Goal: Task Accomplishment & Management: Use online tool/utility

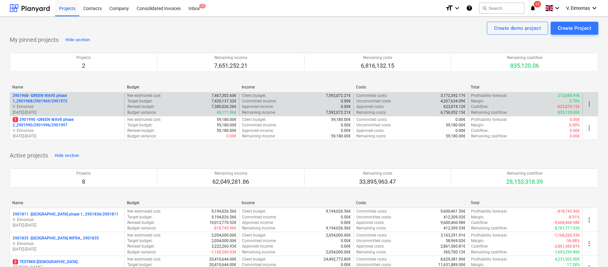
click at [76, 97] on p "2901968 - GREEN WAVE phase 1_2901968/2901969/2901972" at bounding box center [67, 98] width 109 height 11
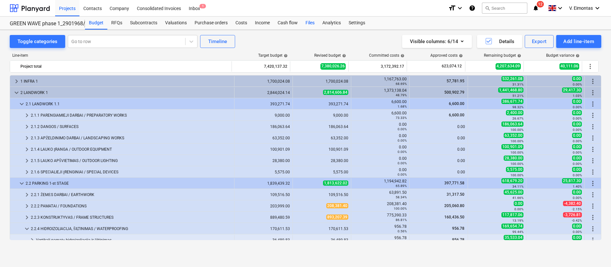
click at [308, 21] on div "Files" at bounding box center [309, 23] width 17 height 13
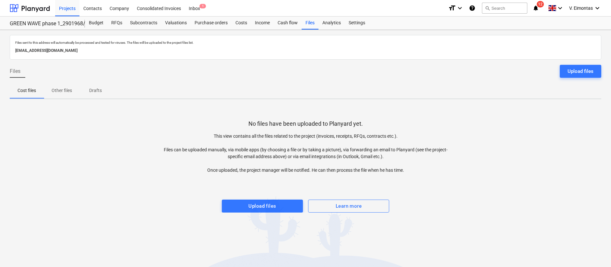
click at [249, 214] on div "Files sent to this address will automatically be processed and tested for virus…" at bounding box center [305, 148] width 611 height 237
click at [248, 209] on span "Upload files" at bounding box center [262, 206] width 67 height 8
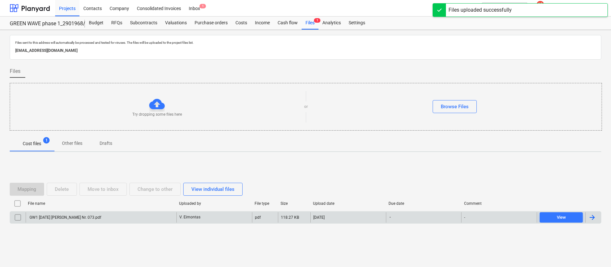
click at [110, 214] on div "GW1 [DATE] [PERSON_NAME] Nr. 073.pdf" at bounding box center [101, 217] width 151 height 10
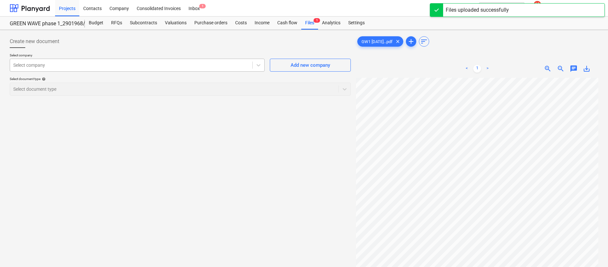
click at [122, 67] on div at bounding box center [131, 65] width 236 height 6
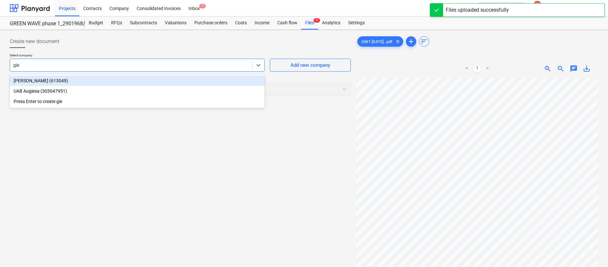
type input "gied"
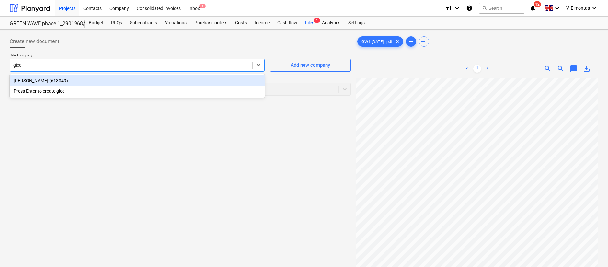
click at [56, 79] on div "[PERSON_NAME] (613049)" at bounding box center [137, 81] width 255 height 10
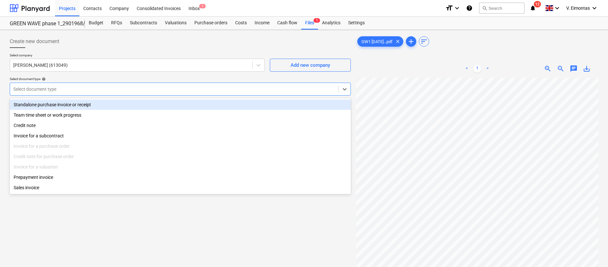
click at [61, 87] on div at bounding box center [174, 89] width 322 height 6
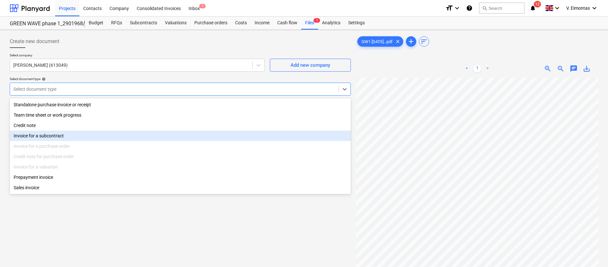
click at [38, 139] on div "Invoice for a subcontract" at bounding box center [180, 136] width 341 height 10
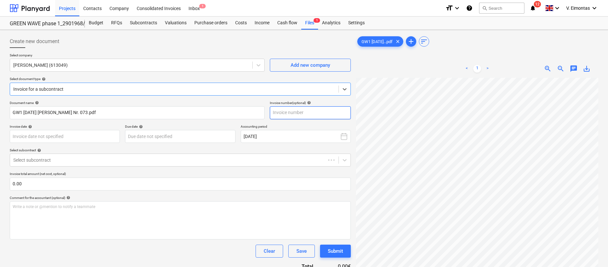
click at [297, 115] on input "text" at bounding box center [310, 112] width 81 height 13
type input "073"
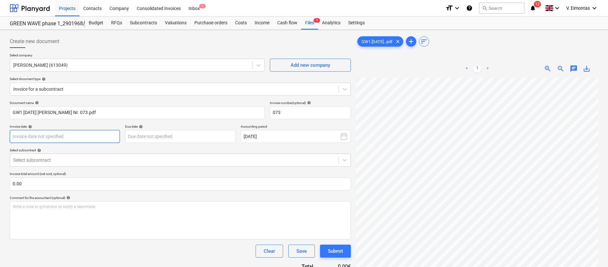
click at [90, 135] on body "Projects Contacts Company Consolidated Invoices Inbox 1 format_size keyboard_ar…" at bounding box center [304, 133] width 608 height 267
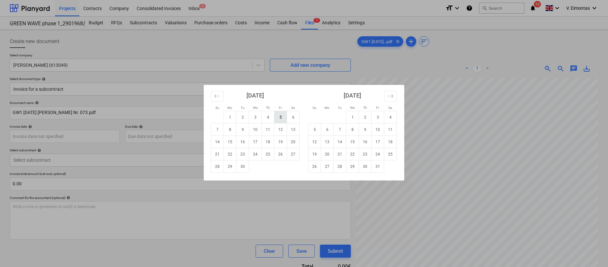
click at [280, 117] on td "5" at bounding box center [280, 117] width 13 height 12
type input "[DATE]"
click at [176, 136] on body "Projects Contacts Company Consolidated Invoices Inbox 1 format_size keyboard_ar…" at bounding box center [304, 133] width 608 height 267
click at [281, 141] on td "19" at bounding box center [280, 142] width 13 height 12
type input "[DATE]"
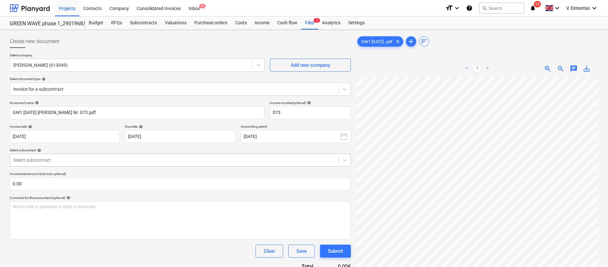
click at [67, 162] on div at bounding box center [174, 160] width 322 height 6
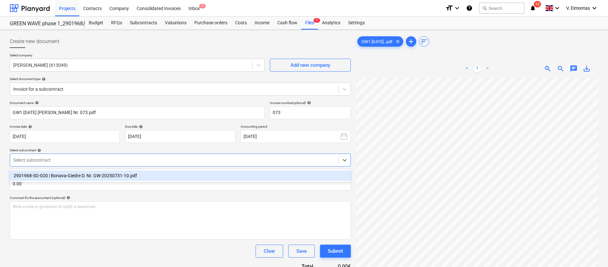
click at [65, 177] on div "2901968-SO-020 | Bonava-Giedre D. Nr. GW-20250731-10.pdf" at bounding box center [180, 175] width 341 height 10
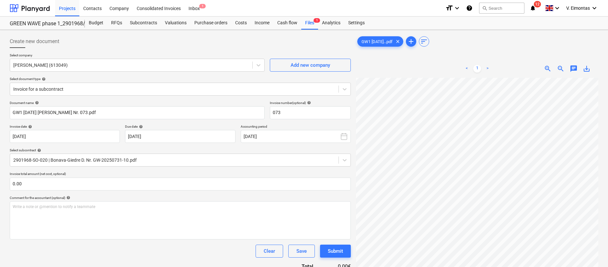
scroll to position [90, 51]
click at [182, 182] on input "text" at bounding box center [180, 184] width 341 height 13
type input "195.00"
click at [165, 216] on div "Write a note or @mention to notify a teammate [PERSON_NAME]" at bounding box center [180, 220] width 341 height 38
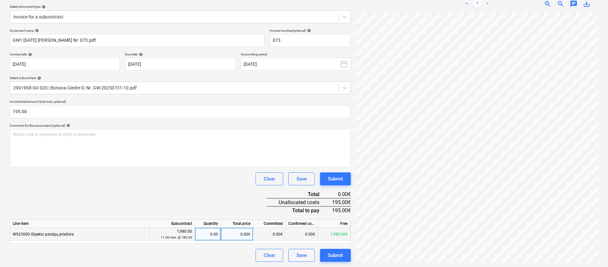
click at [234, 233] on div "0.00€" at bounding box center [237, 234] width 32 height 13
type input "195"
click at [224, 197] on div "Document name help GW1 [DATE] [PERSON_NAME] Nr. 073.pdf Invoice number (optiona…" at bounding box center [180, 145] width 341 height 233
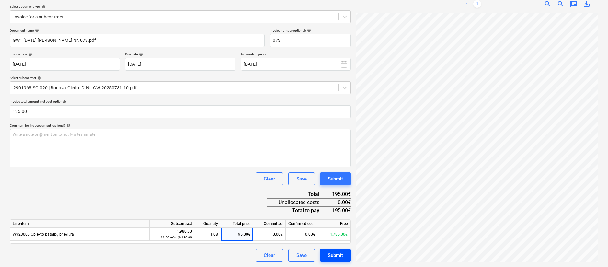
click at [335, 257] on div "Submit" at bounding box center [335, 255] width 15 height 8
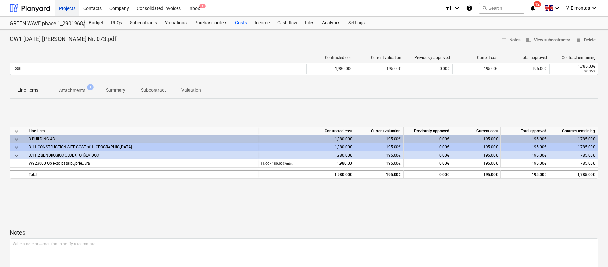
click at [68, 8] on div "Projects" at bounding box center [67, 8] width 24 height 17
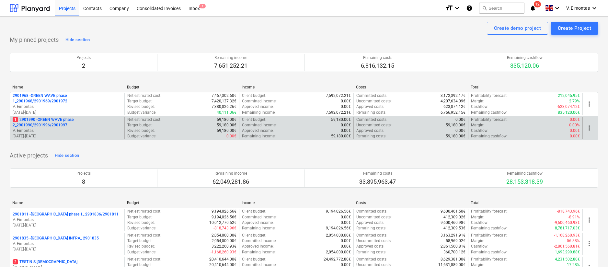
click at [56, 120] on p "1 2901990 - GREEN WAVE phase 2_2901990/2901996/2901997" at bounding box center [67, 122] width 109 height 11
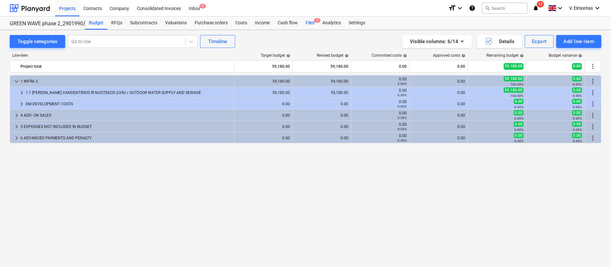
click at [314, 21] on span "1" at bounding box center [317, 20] width 6 height 5
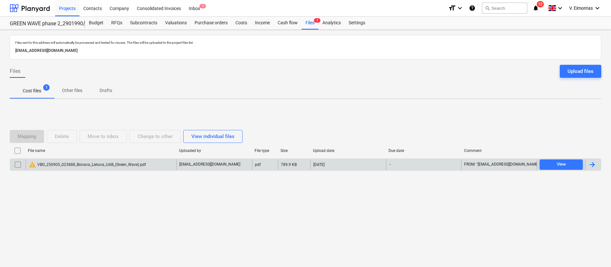
click at [122, 166] on div "warning VBG_250905_023888_Bonava_Lietuva_UAB_(Green_Wave).pdf" at bounding box center [87, 165] width 117 height 8
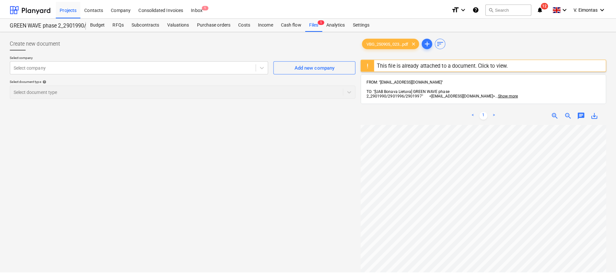
scroll to position [146, 51]
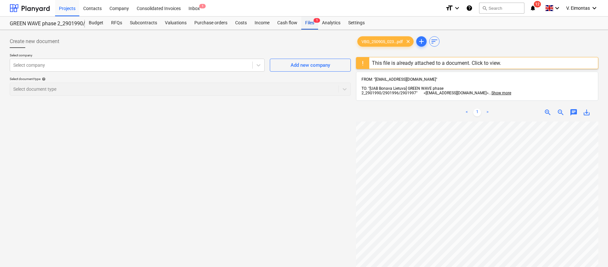
click at [304, 26] on div "Files 1" at bounding box center [309, 23] width 17 height 13
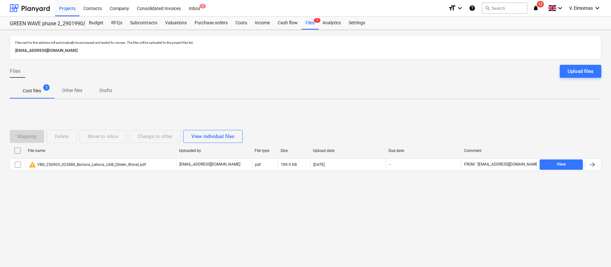
click at [19, 149] on input "checkbox" at bounding box center [17, 151] width 10 height 10
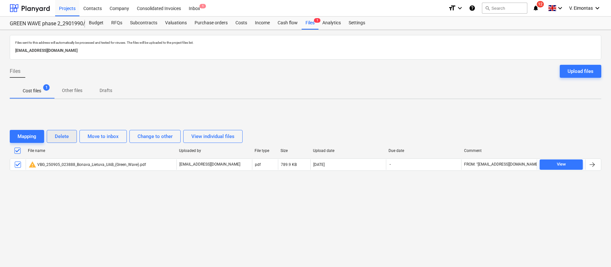
click at [71, 135] on button "Delete" at bounding box center [62, 136] width 30 height 13
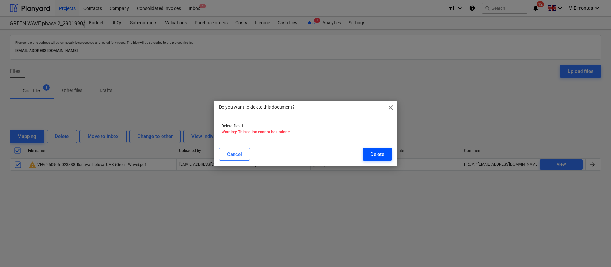
click at [377, 154] on div "Delete" at bounding box center [377, 154] width 14 height 8
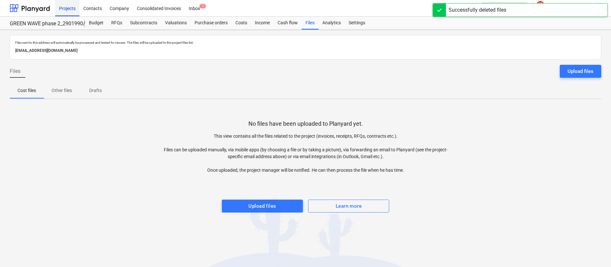
click at [67, 10] on div "Projects" at bounding box center [67, 8] width 24 height 17
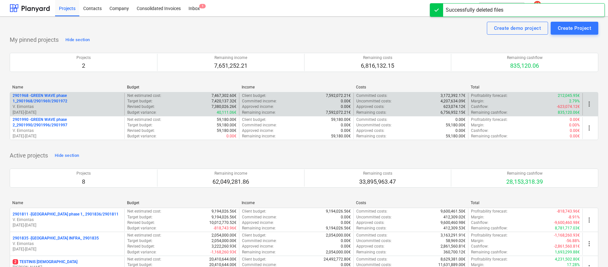
click at [88, 99] on p "2901968 - GREEN WAVE phase 1_2901968/2901969/2901972" at bounding box center [67, 98] width 109 height 11
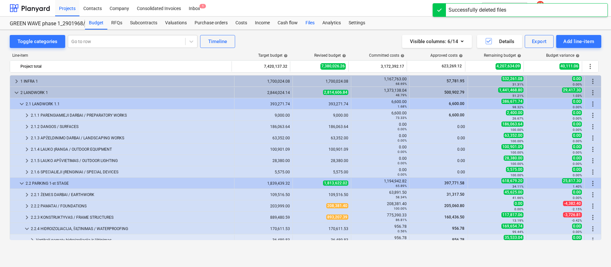
click at [311, 24] on div "Files" at bounding box center [309, 23] width 17 height 13
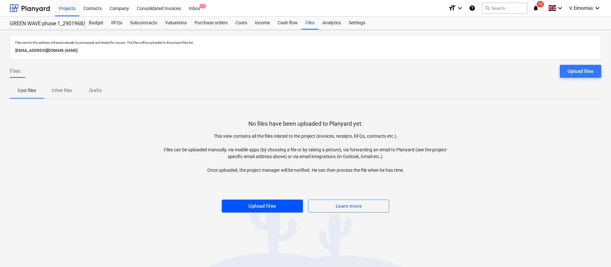
click at [282, 205] on span "Upload files" at bounding box center [262, 206] width 67 height 8
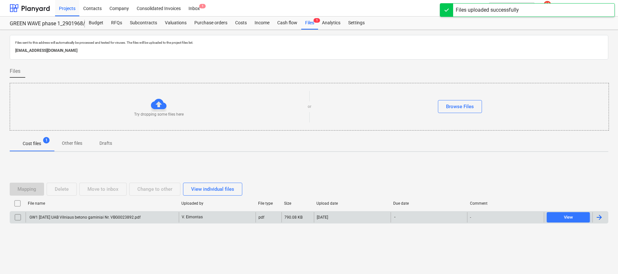
click at [172, 215] on div "GW1 [DATE] UAB Vilniaus betono gaminiai Nr. VBG0023892.pdf" at bounding box center [102, 217] width 153 height 10
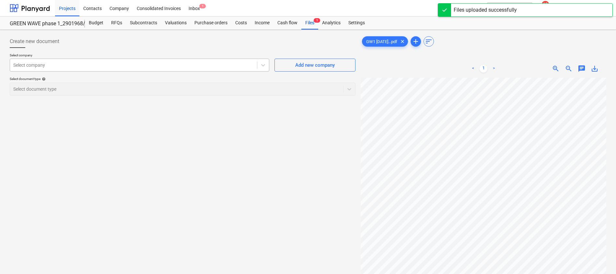
click at [155, 68] on div at bounding box center [133, 65] width 240 height 6
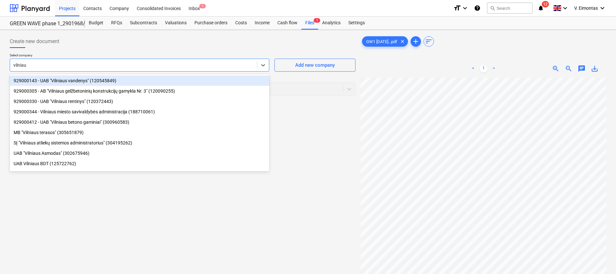
type input "[GEOGRAPHIC_DATA]"
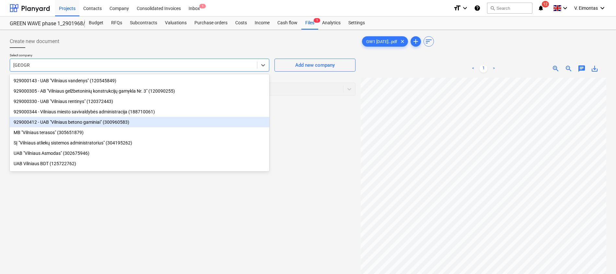
click at [101, 122] on div "929000412 - UAB "Vilniaus betono gaminiai" (300960583)" at bounding box center [140, 122] width 260 height 10
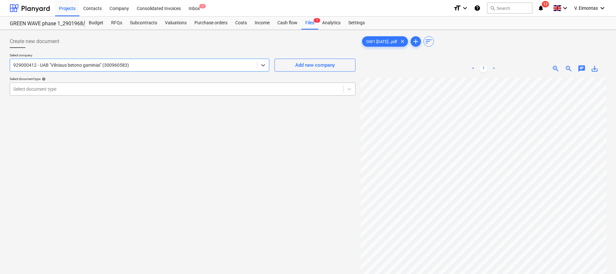
click at [117, 86] on div at bounding box center [176, 89] width 327 height 6
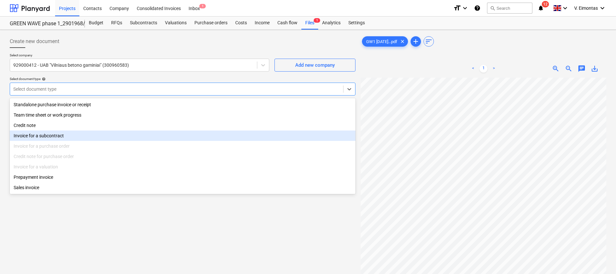
click at [49, 138] on div "Invoice for a subcontract" at bounding box center [183, 136] width 346 height 10
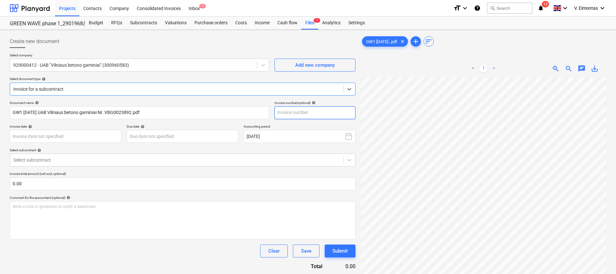
click at [301, 113] on input "text" at bounding box center [314, 112] width 81 height 13
type input "VBG0023892"
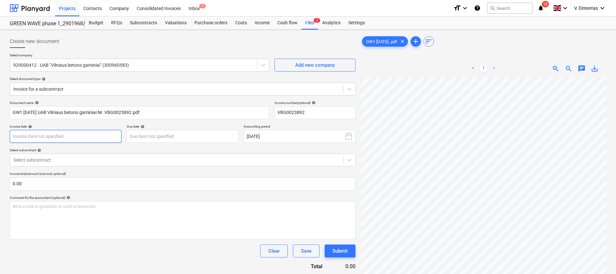
click at [105, 137] on body "Projects Contacts Company Consolidated Invoices Inbox 1 format_size keyboard_ar…" at bounding box center [308, 137] width 616 height 274
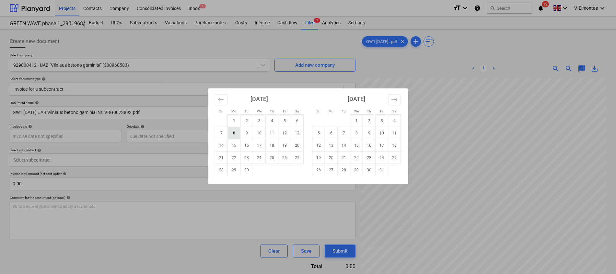
click at [239, 133] on td "8" at bounding box center [234, 133] width 13 height 12
type input "[DATE]"
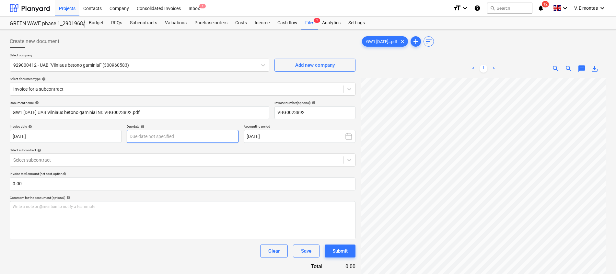
click at [195, 136] on body "Projects Contacts Company Consolidated Invoices Inbox 1 format_size keyboard_ar…" at bounding box center [308, 137] width 616 height 274
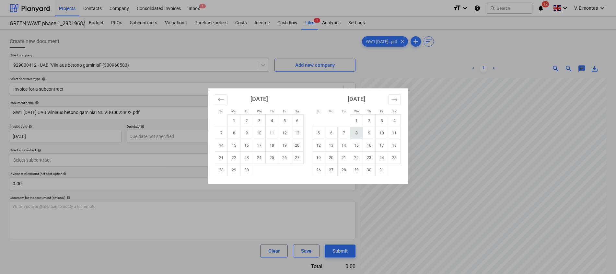
click at [356, 133] on td "8" at bounding box center [356, 133] width 13 height 12
type input "[DATE]"
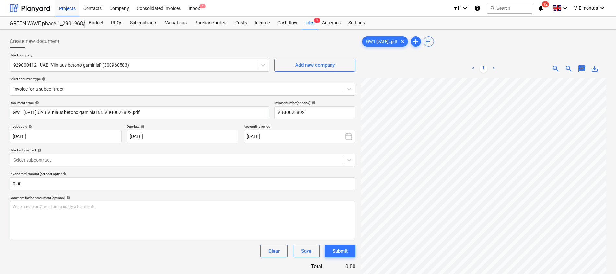
click at [151, 164] on div "Select subcontract" at bounding box center [176, 160] width 333 height 9
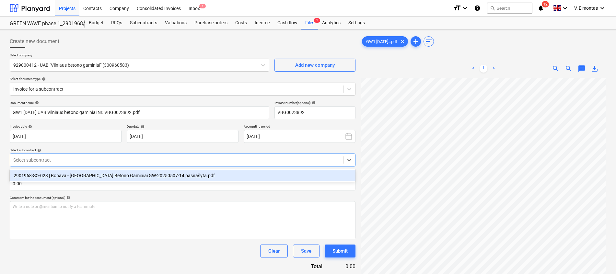
click at [134, 177] on div "2901968-SO-023 | Bonava - [GEOGRAPHIC_DATA] Betono Gaminiai GW-20250507-14 pasi…" at bounding box center [183, 175] width 346 height 10
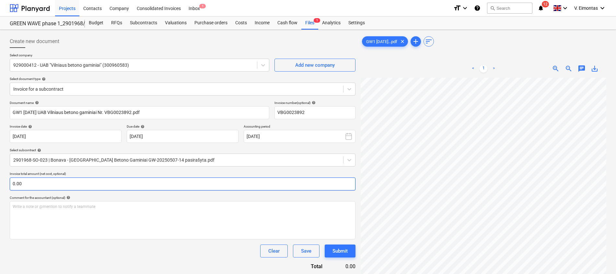
scroll to position [96, 47]
click at [257, 184] on input "text" at bounding box center [183, 184] width 346 height 13
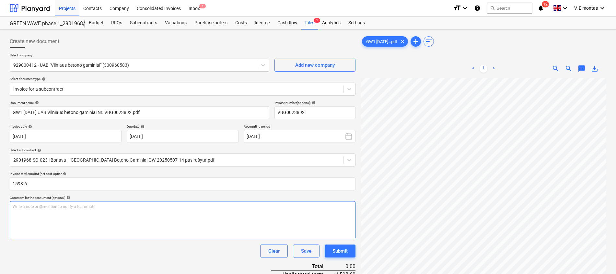
type input "1,598.60"
click at [191, 222] on div "Write a note or @mention to notify a teammate [PERSON_NAME]" at bounding box center [183, 220] width 346 height 38
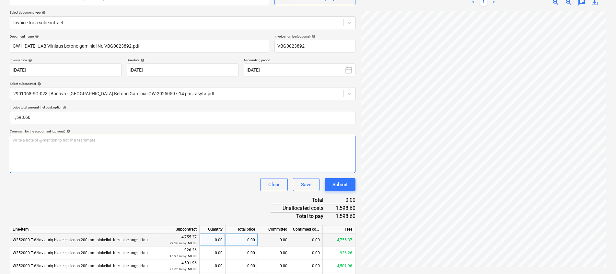
scroll to position [97, 0]
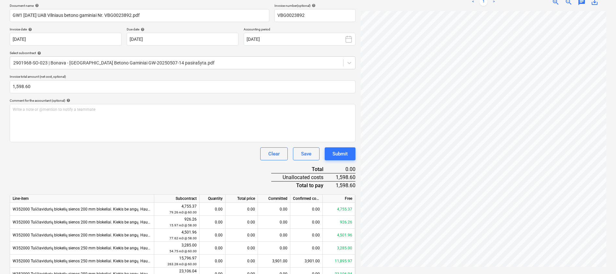
click at [164, 172] on div "Document name help GW1 [DATE] UAB Vilniaus betono gaminiai Nr. VBG0023892.pdf I…" at bounding box center [183, 153] width 346 height 298
click at [200, 166] on div "Document name help GW1 [DATE] UAB Vilniaus betono gaminiai Nr. VBG0023892.pdf I…" at bounding box center [183, 153] width 346 height 298
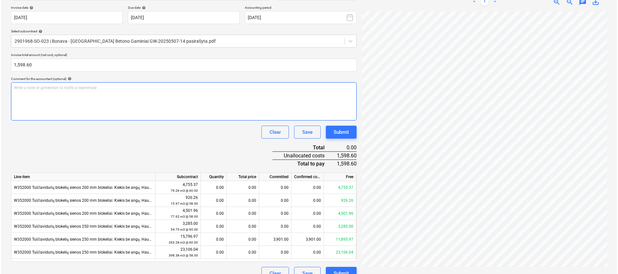
scroll to position [130, 0]
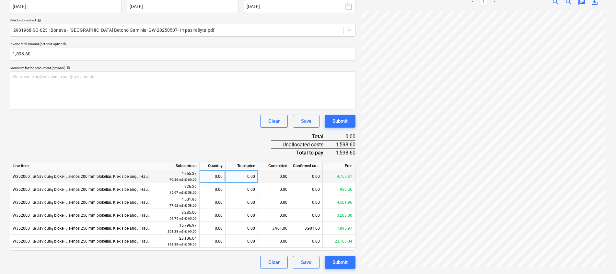
click at [248, 175] on div "0.00" at bounding box center [242, 176] width 32 height 13
type input "975"
click at [232, 139] on div "Document name help GW1 [DATE] UAB Vilniaus betono gaminiai Nr. VBG0023892.pdf I…" at bounding box center [183, 120] width 346 height 298
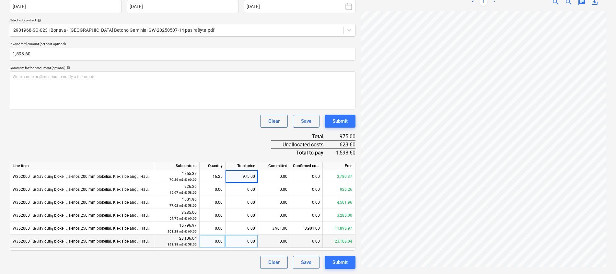
click at [238, 238] on div "0.00" at bounding box center [242, 241] width 32 height 13
type input "7"
type input "471.6"
click at [231, 150] on div "Document name help GW1 [DATE] UAB Vilniaus betono gaminiai Nr. VBG0023892.pdf I…" at bounding box center [183, 120] width 346 height 298
click at [244, 242] on div "471.60" at bounding box center [242, 241] width 32 height 13
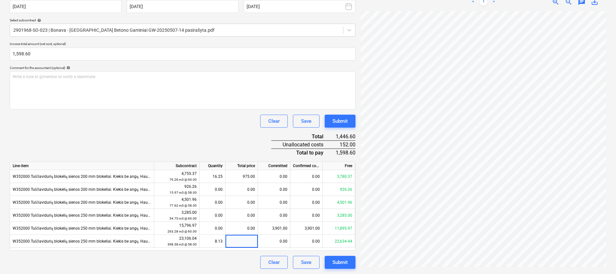
click at [219, 130] on div "Document name help GW1 [DATE] UAB Vilniaus betono gaminiai Nr. VBG0023892.pdf I…" at bounding box center [183, 120] width 346 height 298
click at [235, 242] on div "0.00" at bounding box center [242, 241] width 32 height 13
type input "623"
click at [208, 127] on div "Clear Save Submit" at bounding box center [183, 121] width 346 height 13
click at [242, 241] on div "623.00" at bounding box center [242, 241] width 32 height 13
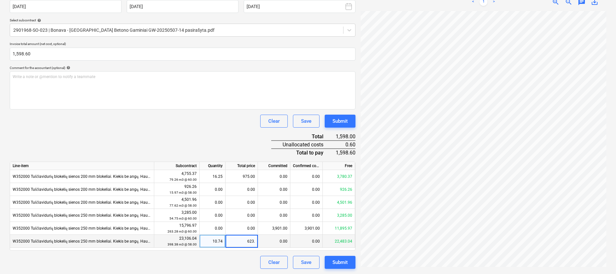
type input "623.6"
click at [232, 151] on div "Document name help GW1 [DATE] UAB Vilniaus betono gaminiai Nr. VBG0023892.pdf I…" at bounding box center [183, 120] width 346 height 298
click at [348, 261] on button "Submit" at bounding box center [340, 262] width 31 height 13
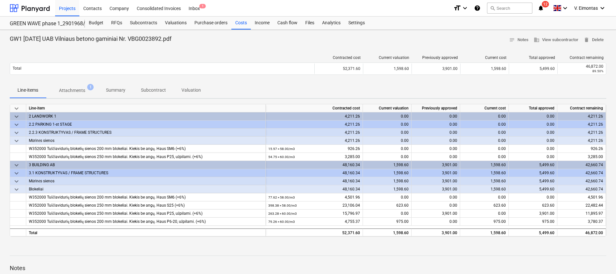
click at [145, 54] on div "Contracted cost Current valuation Previously approved Current cost Total approv…" at bounding box center [308, 66] width 597 height 32
click at [304, 21] on div "Files" at bounding box center [309, 23] width 17 height 13
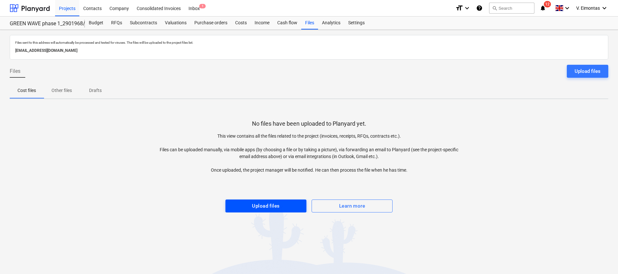
click at [277, 208] on div "Upload files" at bounding box center [266, 206] width 28 height 8
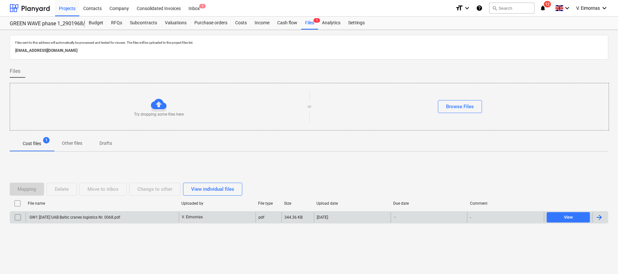
click at [123, 214] on div "GW1 [DATE] UAB Baltic cranes logistics Nr. 0068.pdf" at bounding box center [102, 217] width 153 height 10
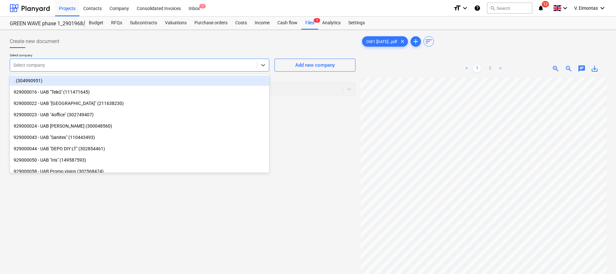
click at [137, 64] on div at bounding box center [133, 65] width 240 height 6
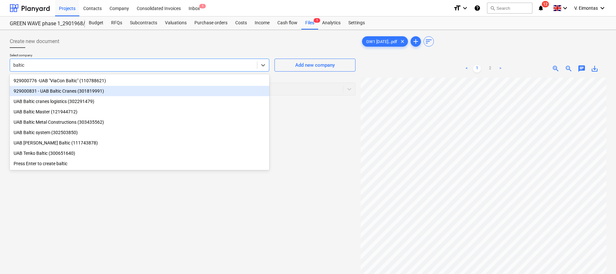
type input "baltic"
click at [237, 42] on div "Create new document" at bounding box center [183, 41] width 346 height 13
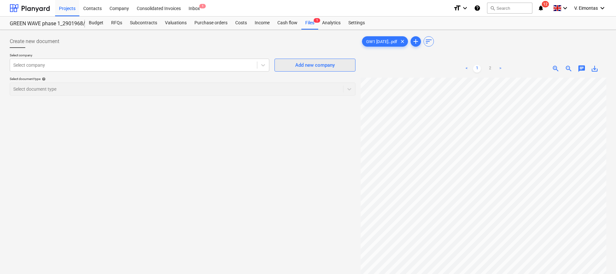
click at [295, 64] on span "Add new company" at bounding box center [315, 65] width 65 height 8
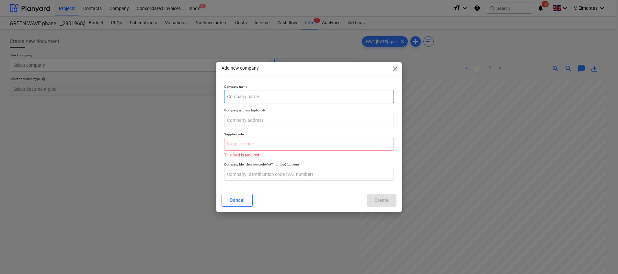
click at [257, 92] on input "text" at bounding box center [309, 96] width 170 height 13
click at [395, 66] on span "close" at bounding box center [395, 69] width 8 height 8
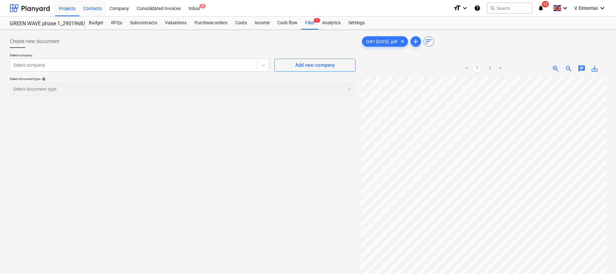
click at [95, 9] on div "Contacts" at bounding box center [92, 8] width 26 height 17
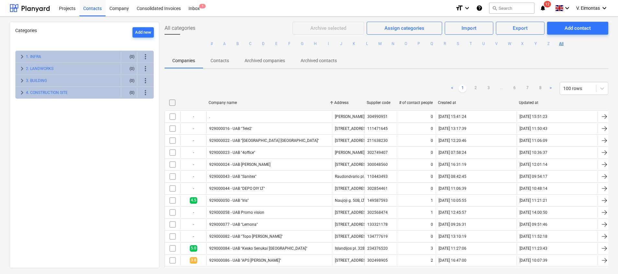
drag, startPoint x: 268, startPoint y: 102, endPoint x: 332, endPoint y: 99, distance: 64.5
click at [332, 99] on div at bounding box center [332, 103] width 12 height 10
click at [61, 7] on div "Projects" at bounding box center [67, 8] width 24 height 17
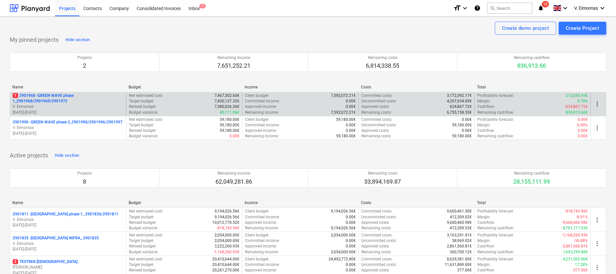
click at [57, 99] on p "1 2901968 - GREEN WAVE phase 1_2901968/2901969/2901972" at bounding box center [68, 98] width 111 height 11
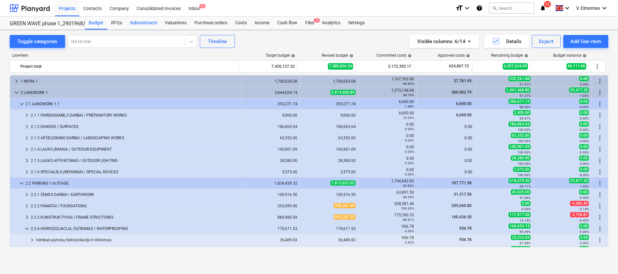
click at [152, 25] on div "Subcontracts" at bounding box center [143, 23] width 35 height 13
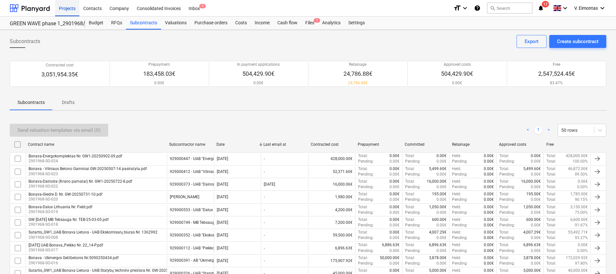
click at [62, 8] on div "Projects" at bounding box center [67, 8] width 24 height 17
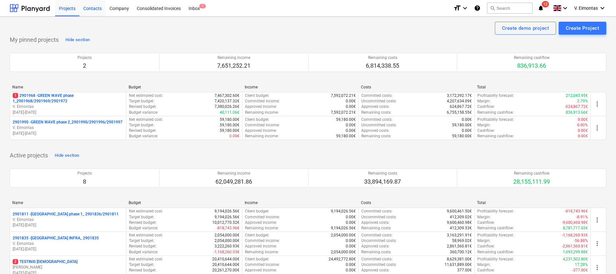
click at [88, 10] on div "Contacts" at bounding box center [92, 8] width 26 height 17
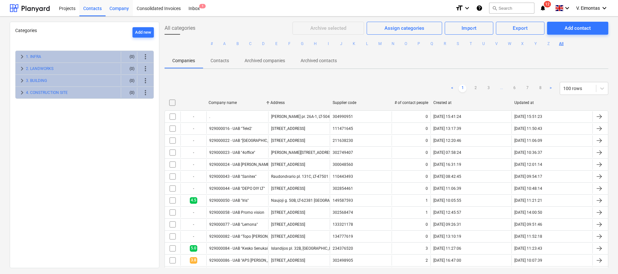
click at [125, 10] on div "Company" at bounding box center [119, 8] width 27 height 17
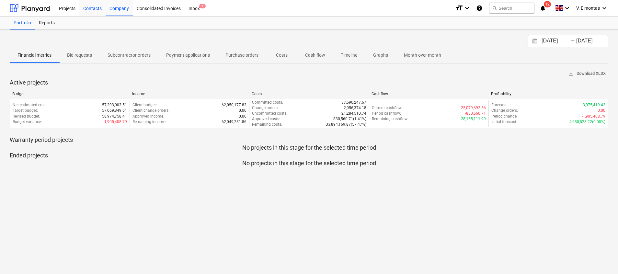
click at [94, 7] on div "Contacts" at bounding box center [92, 8] width 26 height 17
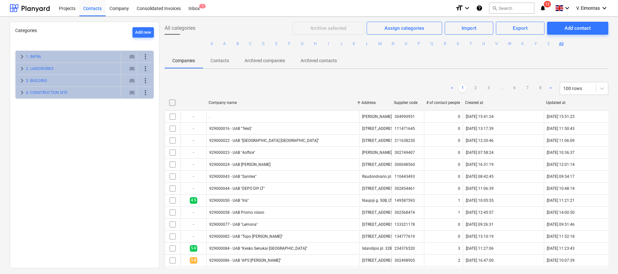
drag, startPoint x: 269, startPoint y: 102, endPoint x: 361, endPoint y: 100, distance: 91.7
click at [361, 100] on div at bounding box center [359, 103] width 12 height 10
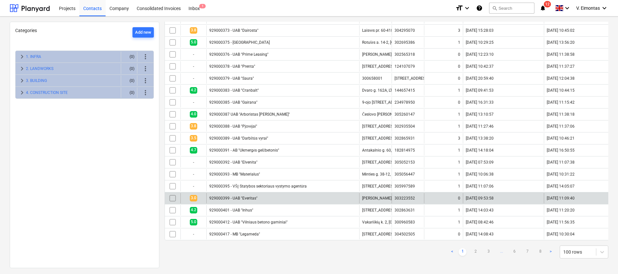
scroll to position [1073, 0]
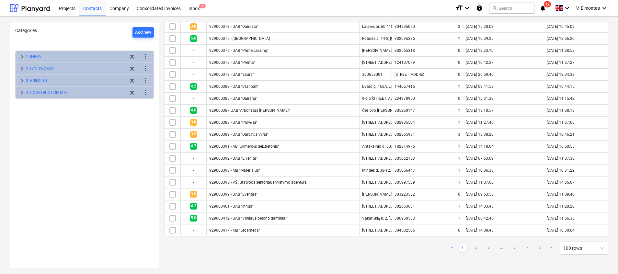
click at [472, 247] on link "2" at bounding box center [476, 248] width 8 height 8
checkbox input "false"
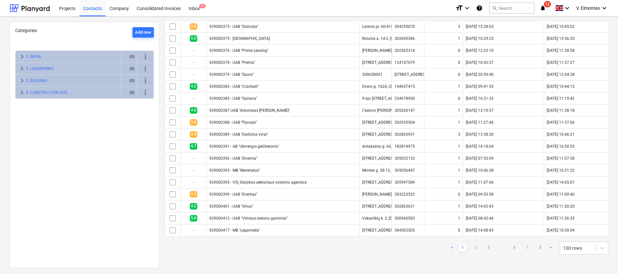
checkbox input "false"
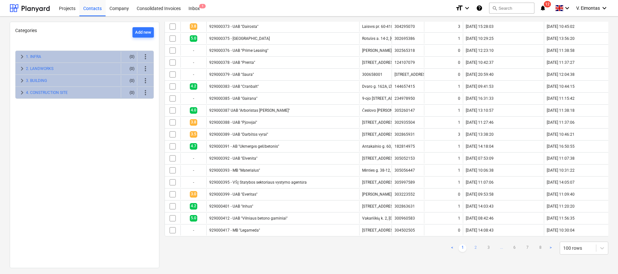
checkbox input "false"
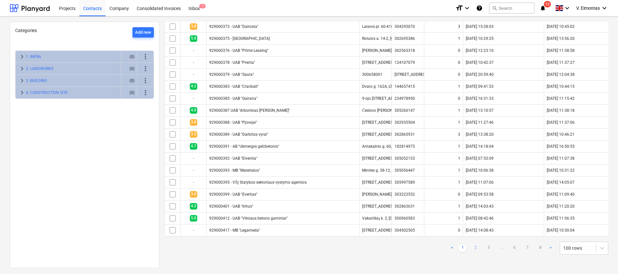
checkbox input "false"
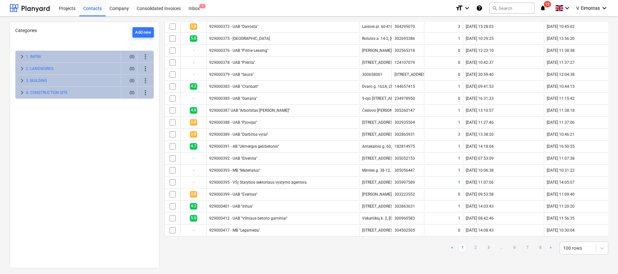
checkbox input "false"
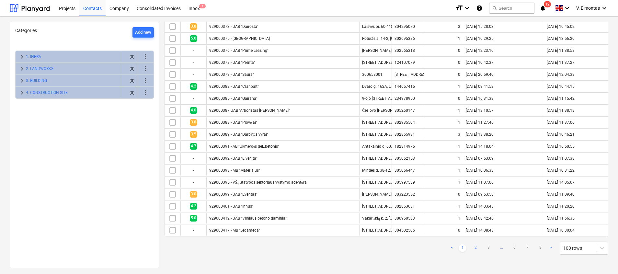
checkbox input "false"
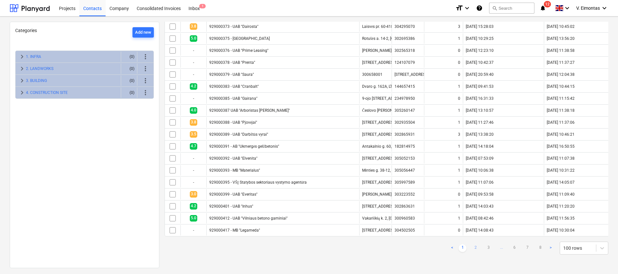
checkbox input "false"
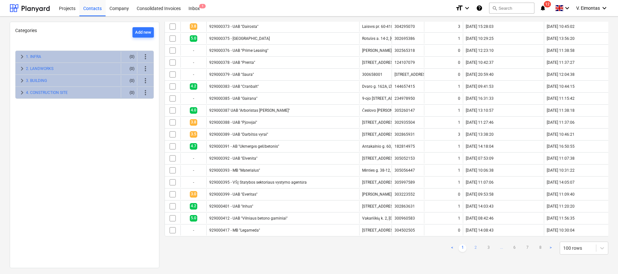
checkbox input "false"
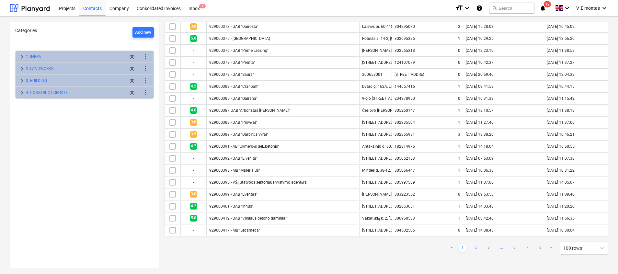
checkbox input "false"
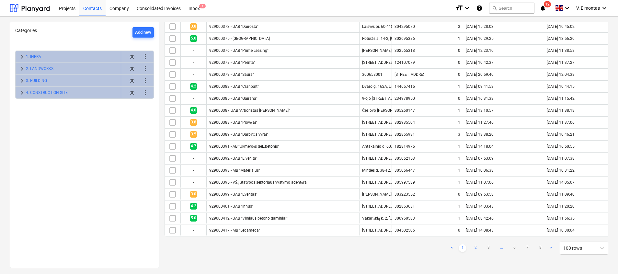
checkbox input "false"
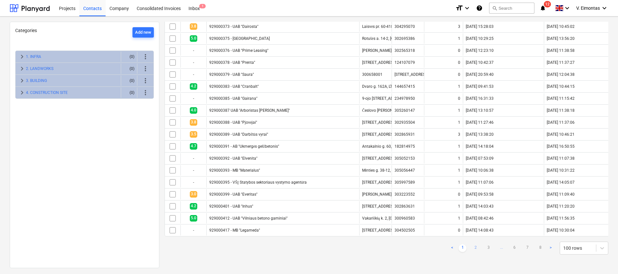
checkbox input "false"
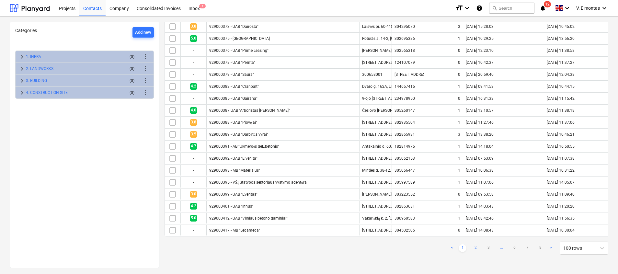
checkbox input "false"
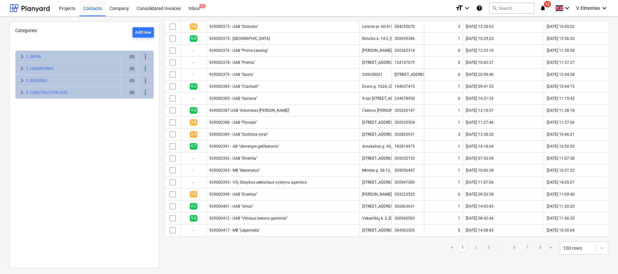
checkbox input "false"
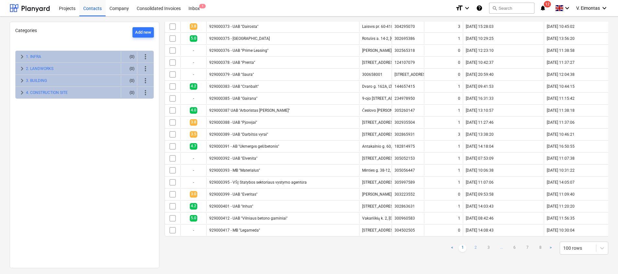
checkbox input "false"
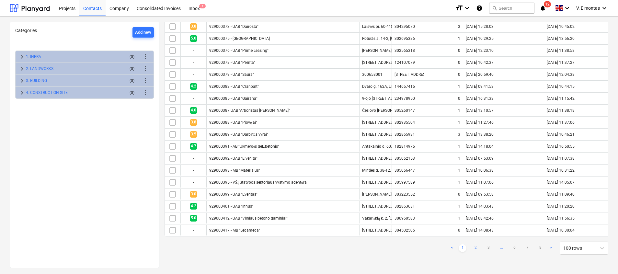
checkbox input "false"
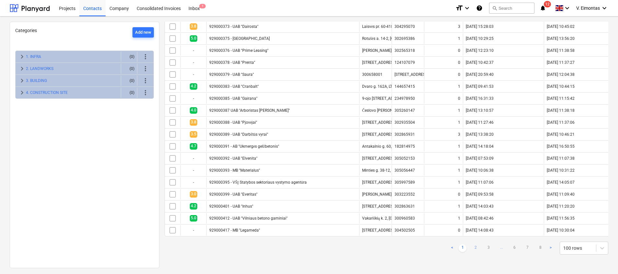
checkbox input "false"
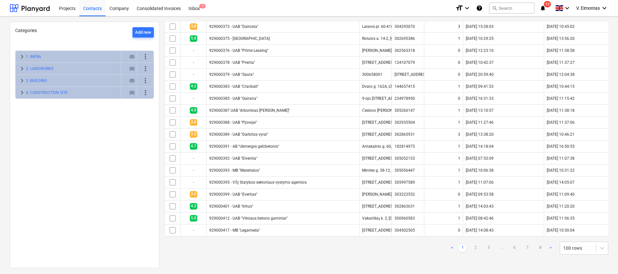
checkbox input "false"
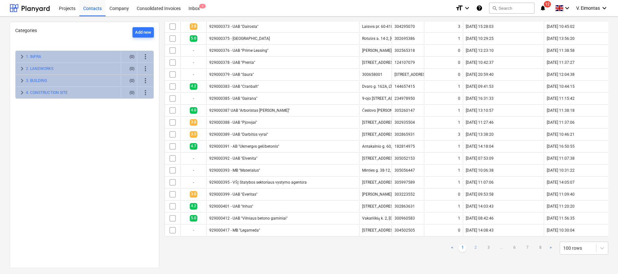
checkbox input "false"
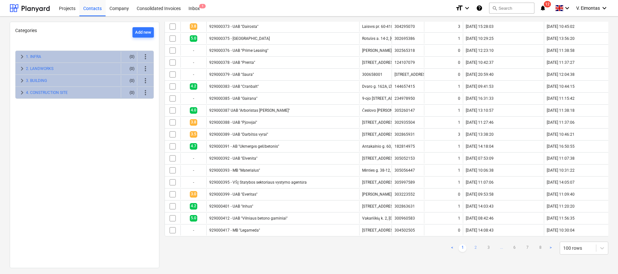
checkbox input "false"
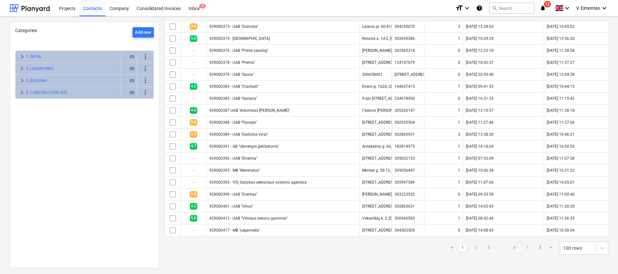
checkbox input "false"
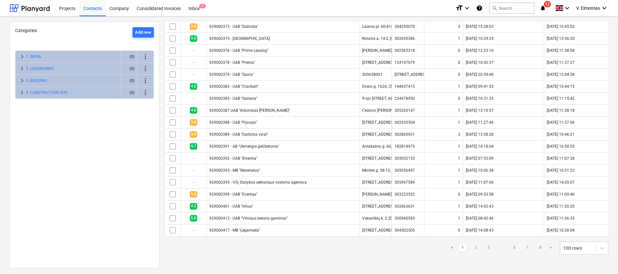
checkbox input "false"
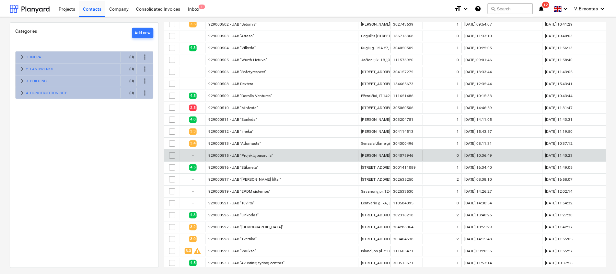
scroll to position [441, 0]
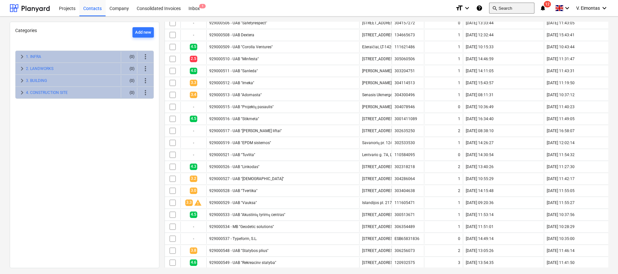
click at [512, 7] on button "search Search" at bounding box center [511, 8] width 45 height 11
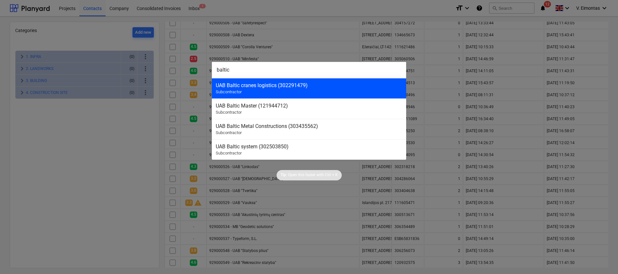
type input "baltic"
click at [268, 88] on div "UAB Baltic cranes logistics (302291479)" at bounding box center [309, 85] width 187 height 6
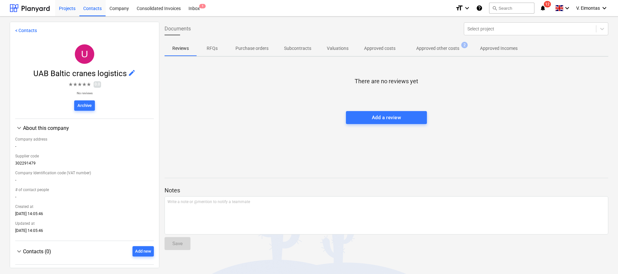
drag, startPoint x: 69, startPoint y: 9, endPoint x: 77, endPoint y: 15, distance: 10.0
click at [69, 9] on div "Projects" at bounding box center [67, 8] width 24 height 17
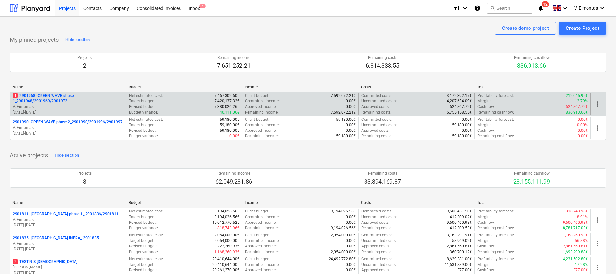
click at [61, 98] on p "1 2901968 - GREEN WAVE phase 1_2901968/2901969/2901972" at bounding box center [68, 98] width 111 height 11
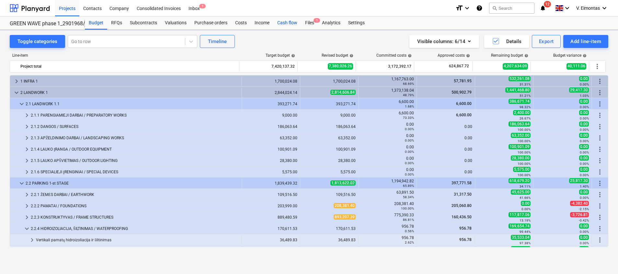
click at [313, 22] on div "Files 1" at bounding box center [309, 23] width 17 height 13
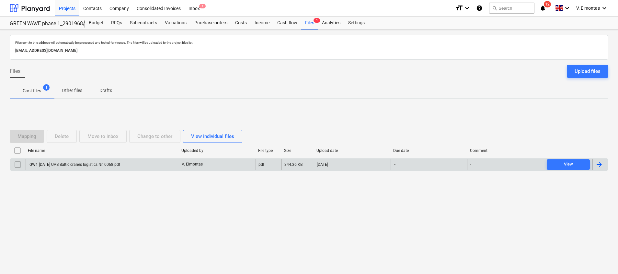
click at [117, 161] on div "GW1 [DATE] UAB Baltic cranes logistics Nr. 0068.pdf" at bounding box center [102, 164] width 153 height 10
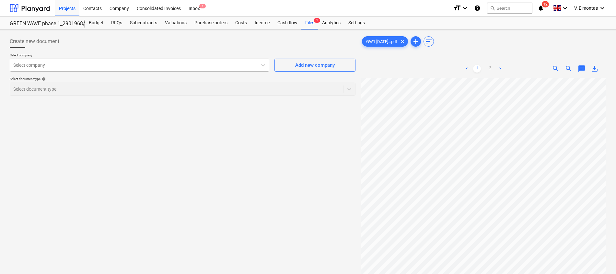
click at [74, 62] on div at bounding box center [133, 65] width 240 height 6
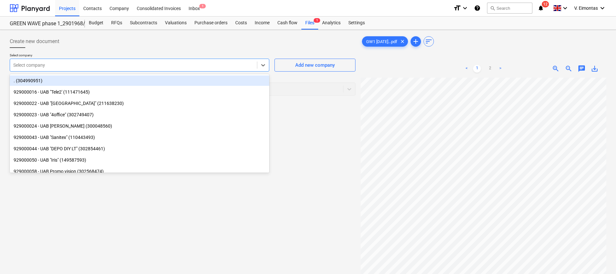
type input "v"
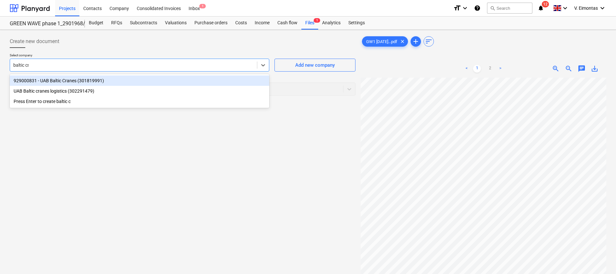
type input "baltic cra"
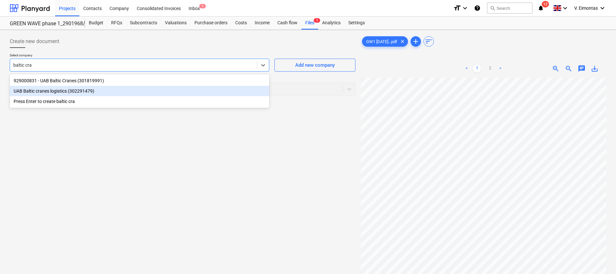
click at [42, 92] on div "UAB Baltic cranes logistics (302291479)" at bounding box center [140, 91] width 260 height 10
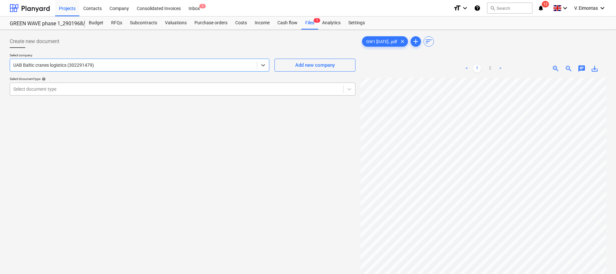
click at [45, 90] on div at bounding box center [176, 89] width 327 height 6
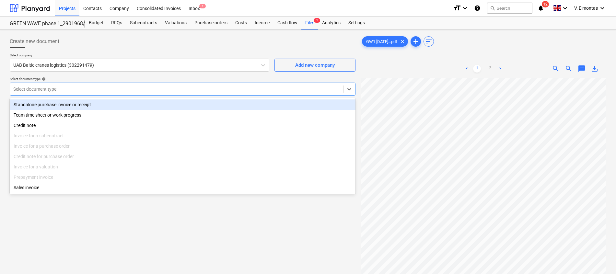
click at [49, 107] on div "Standalone purchase invoice or receipt" at bounding box center [183, 104] width 346 height 10
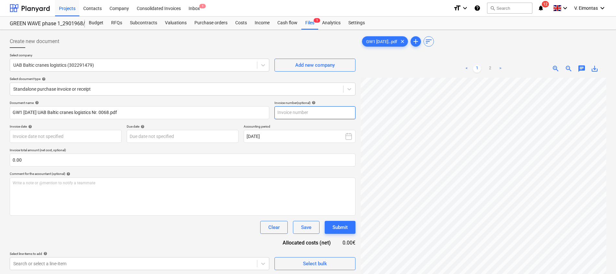
click at [332, 111] on input "text" at bounding box center [314, 112] width 81 height 13
type input "0068"
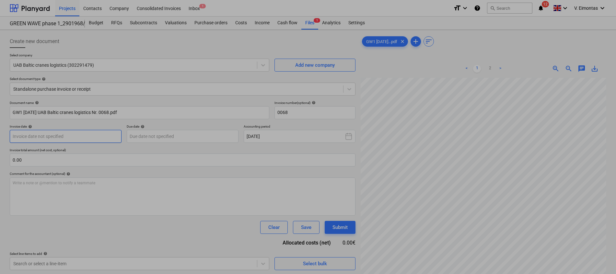
click at [103, 139] on body "Projects Contacts Company Consolidated Invoices Inbox 1 format_size keyboard_ar…" at bounding box center [308, 137] width 616 height 274
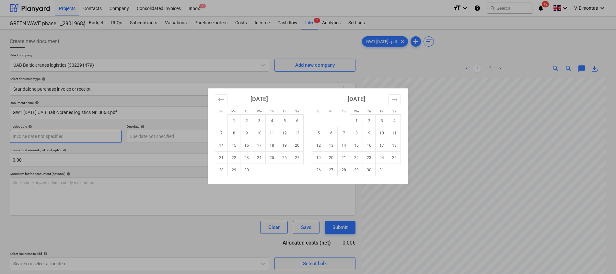
click at [103, 139] on div "Su Mo Tu We Th Fr Sa Su Mo Tu We Th Fr Sa [DATE] 1 2 3 4 5 6 7 8 9 10 11 12 13 …" at bounding box center [308, 137] width 616 height 274
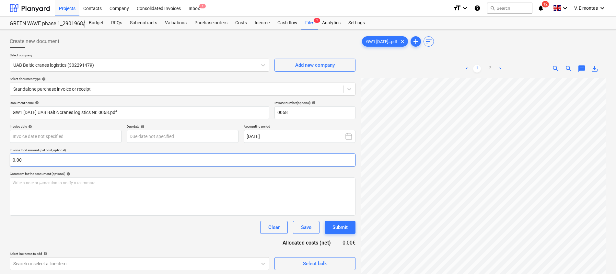
scroll to position [0, 40]
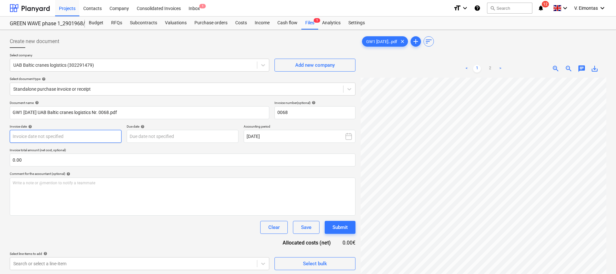
click at [82, 139] on body "Projects Contacts Company Consolidated Invoices Inbox 1 format_size keyboard_ar…" at bounding box center [308, 137] width 616 height 274
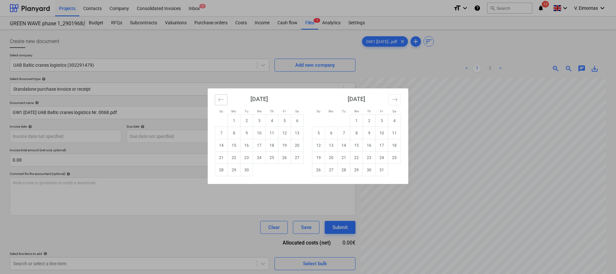
click at [223, 101] on icon "Move backward to switch to the previous month." at bounding box center [221, 100] width 6 height 6
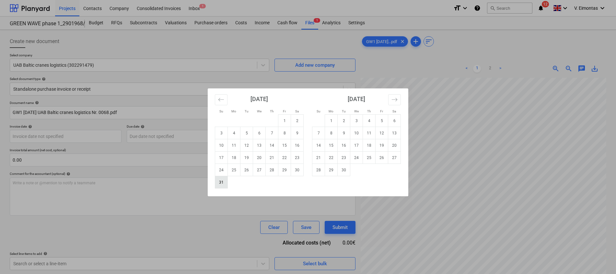
click at [223, 182] on td "31" at bounding box center [221, 182] width 13 height 12
type input "[DATE]"
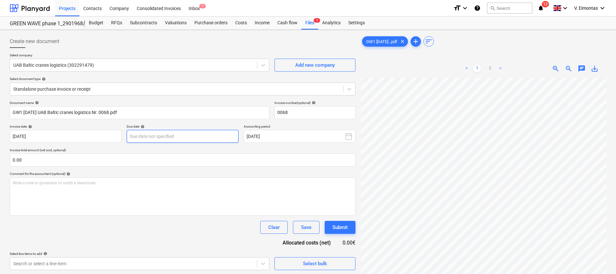
click at [170, 135] on body "Projects Contacts Company Consolidated Invoices Inbox 1 format_size keyboard_ar…" at bounding box center [308, 137] width 616 height 274
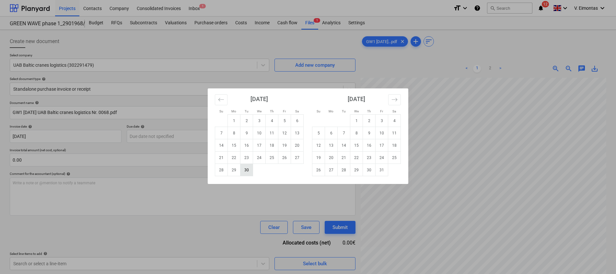
click at [247, 171] on td "30" at bounding box center [246, 170] width 13 height 12
type input "[DATE]"
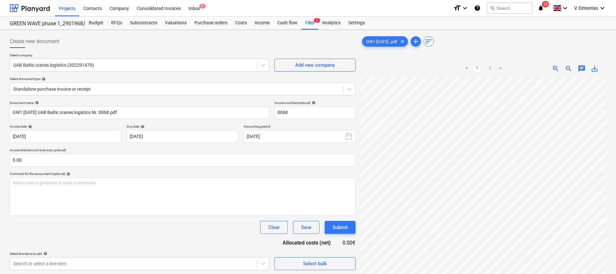
scroll to position [52, 47]
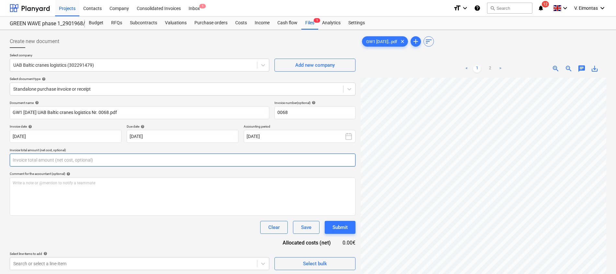
click at [267, 162] on input "text" at bounding box center [183, 160] width 346 height 13
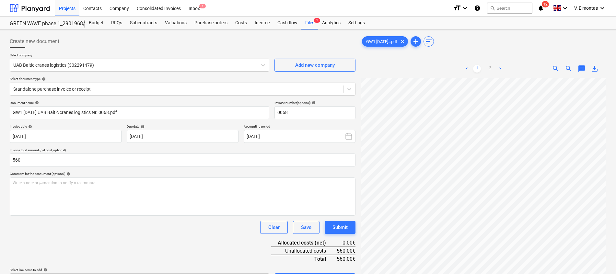
type input "560.00"
click at [147, 230] on div "Clear Save Submit" at bounding box center [183, 227] width 346 height 13
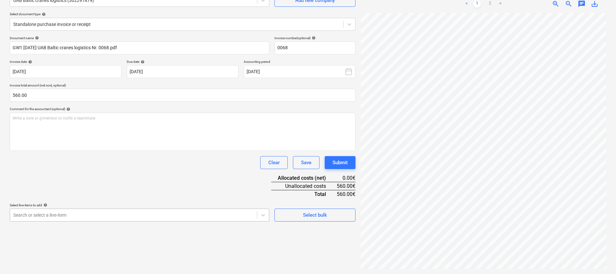
click at [132, 209] on body "Projects Contacts Company Consolidated Invoices Inbox 1 format_size keyboard_ar…" at bounding box center [308, 72] width 616 height 274
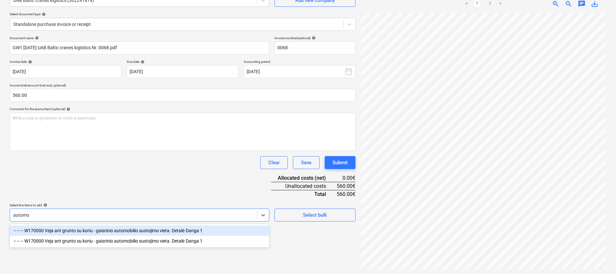
scroll to position [65, 0]
type input "automobili"
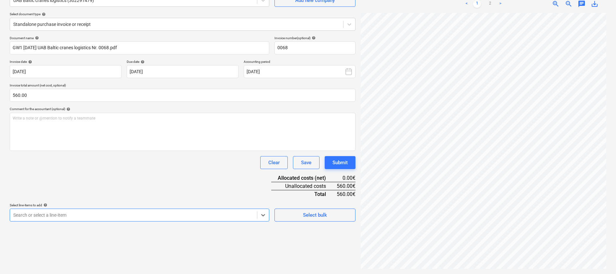
drag, startPoint x: 40, startPoint y: 214, endPoint x: 10, endPoint y: 214, distance: 29.8
click at [10, 214] on div "Search or select a line-item" at bounding box center [133, 215] width 247 height 9
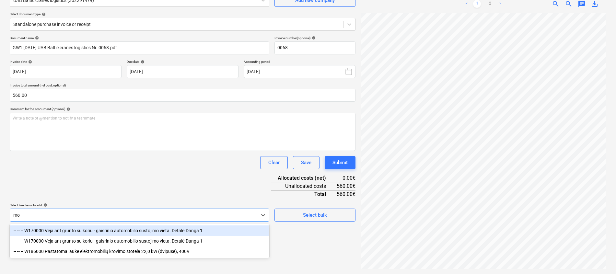
scroll to position [113, 0]
type input "m"
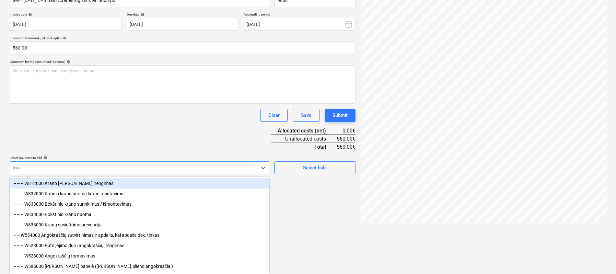
type input "kran"
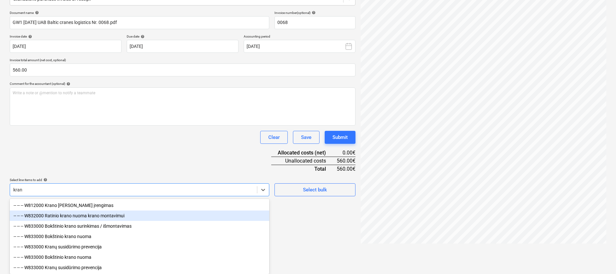
click at [89, 211] on div "-- -- -- W832000 Ratinio krano nuoma krano montavimui" at bounding box center [140, 216] width 260 height 10
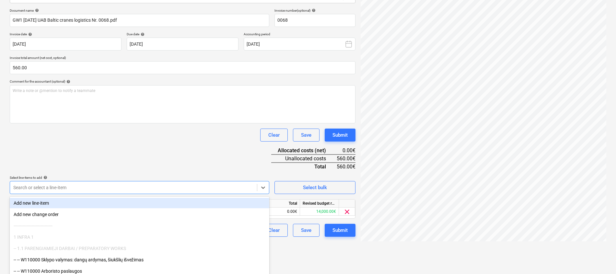
click at [157, 161] on div "Document name help GW1 [DATE] UAB Baltic cranes logistics Nr. 0068.pdf Invoice …" at bounding box center [183, 122] width 346 height 228
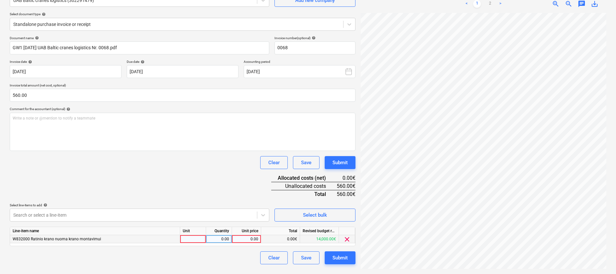
click at [188, 235] on div "Line-item name Unit Quantity Unit price Total Revised budget remaining W832000 …" at bounding box center [183, 236] width 346 height 19
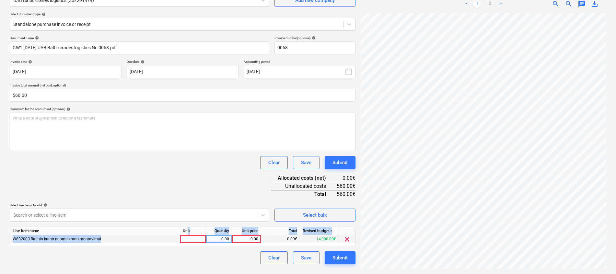
click at [189, 238] on div at bounding box center [193, 239] width 26 height 8
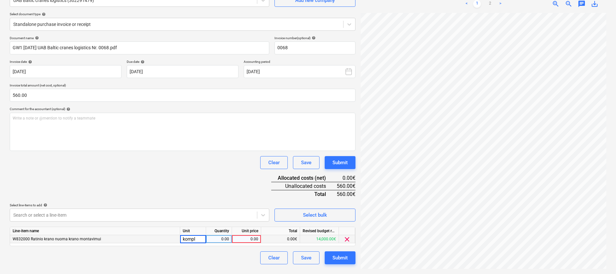
type input "kompl."
type input "560"
click at [205, 192] on div "Document name help GW1 [DATE] UAB Baltic cranes logistics Nr. 0068.pdf Invoice …" at bounding box center [183, 150] width 346 height 228
click at [345, 259] on div "Submit" at bounding box center [339, 258] width 15 height 8
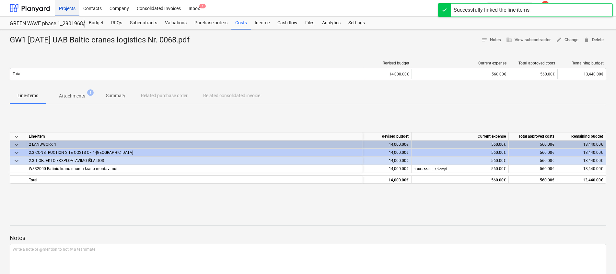
click at [61, 10] on div "Projects" at bounding box center [67, 8] width 24 height 17
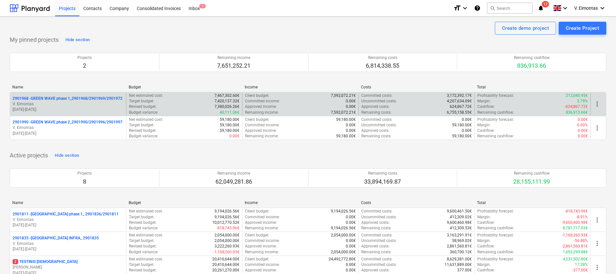
click at [75, 99] on p "2901968 - GREEN WAVE phase 1_2901968/2901969/2901972" at bounding box center [68, 99] width 110 height 6
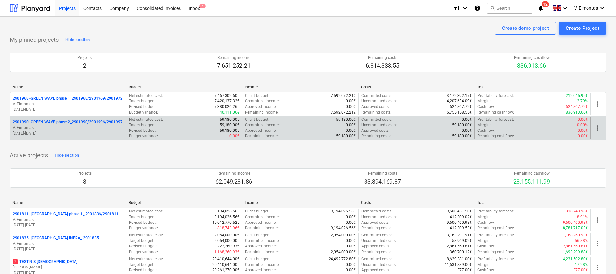
click at [66, 121] on p "2901990 - GREEN WAVE phase 2_2901990/2901996/2901997" at bounding box center [68, 123] width 110 height 6
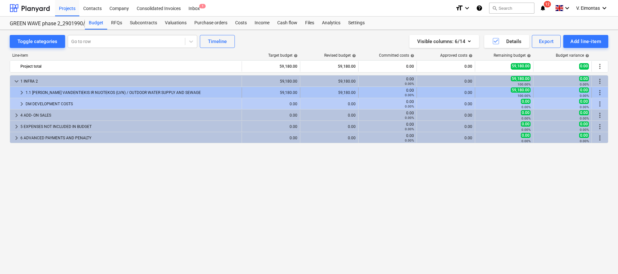
click at [146, 88] on div "1.1 [PERSON_NAME] VANDENTIEKIS IR NUOTEKOS (LVN) / OUTDOOR WATER SUPPLY AND SEW…" at bounding box center [133, 92] width 214 height 10
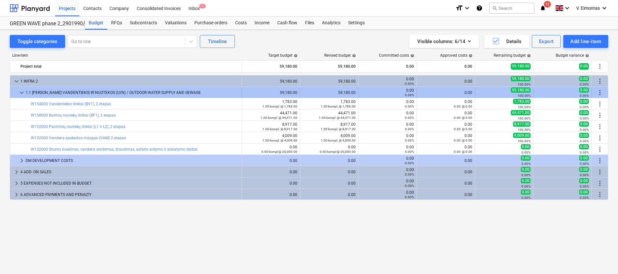
click at [122, 95] on div "1.1 [PERSON_NAME] VANDENTIEKIS IR NUOTEKOS (LVN) / OUTDOOR WATER SUPPLY AND SEW…" at bounding box center [133, 92] width 214 height 10
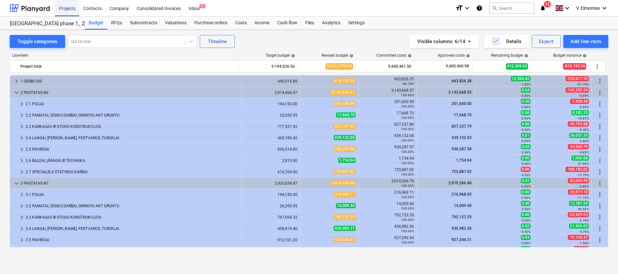
click at [67, 4] on div "Projects" at bounding box center [67, 8] width 24 height 17
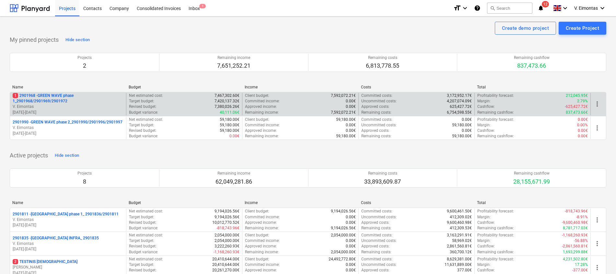
click at [52, 101] on p "1 2901968 - GREEN WAVE phase 1_2901968/2901969/2901972" at bounding box center [68, 98] width 111 height 11
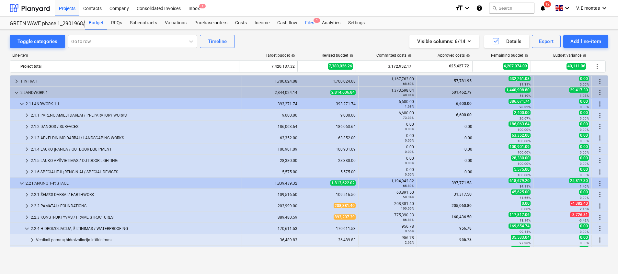
click at [303, 24] on div "Files 1" at bounding box center [309, 23] width 17 height 13
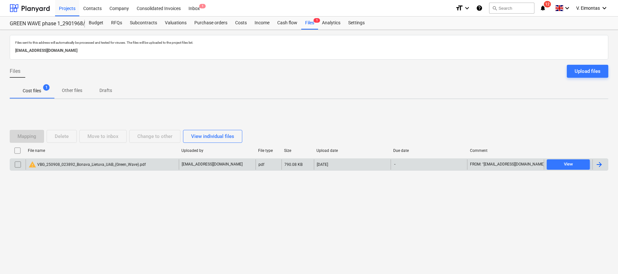
click at [119, 165] on div "warning VBG_250908_023892_Bonava_Lietuva_UAB_(Green_Wave).pdf" at bounding box center [87, 165] width 117 height 8
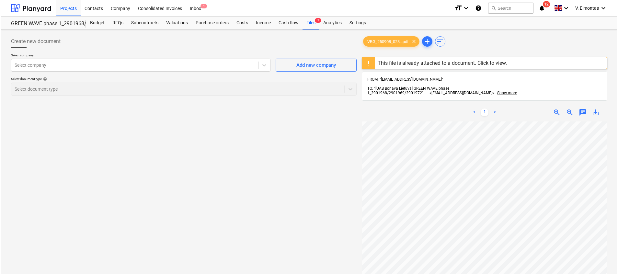
scroll to position [0, 27]
click at [304, 16] on div "Projects Contacts Company Consolidated Invoices Inbox 1 format_size keyboard_ar…" at bounding box center [308, 8] width 616 height 17
click at [307, 19] on div "Files 1" at bounding box center [309, 23] width 17 height 13
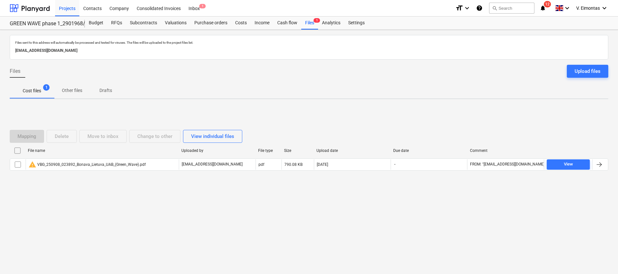
click at [17, 154] on input "checkbox" at bounding box center [17, 151] width 10 height 10
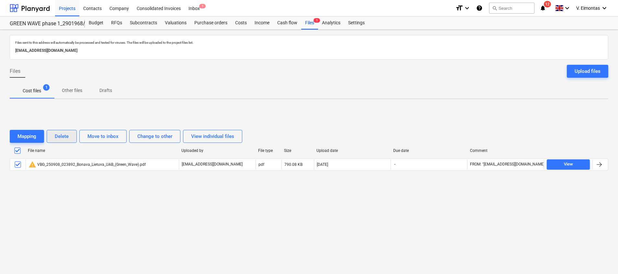
click at [66, 134] on div "Delete" at bounding box center [62, 136] width 14 height 8
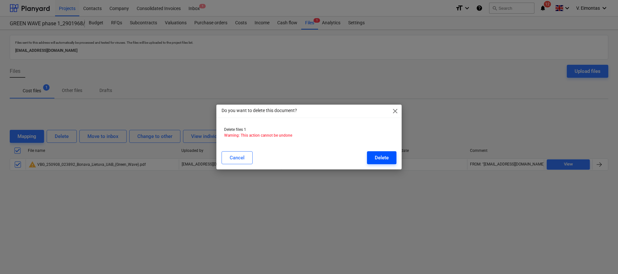
click at [369, 161] on button "Delete" at bounding box center [381, 157] width 29 height 13
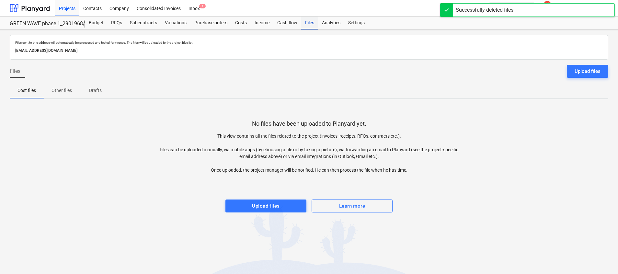
click at [311, 27] on div "Files" at bounding box center [309, 23] width 17 height 13
